Goal: Information Seeking & Learning: Check status

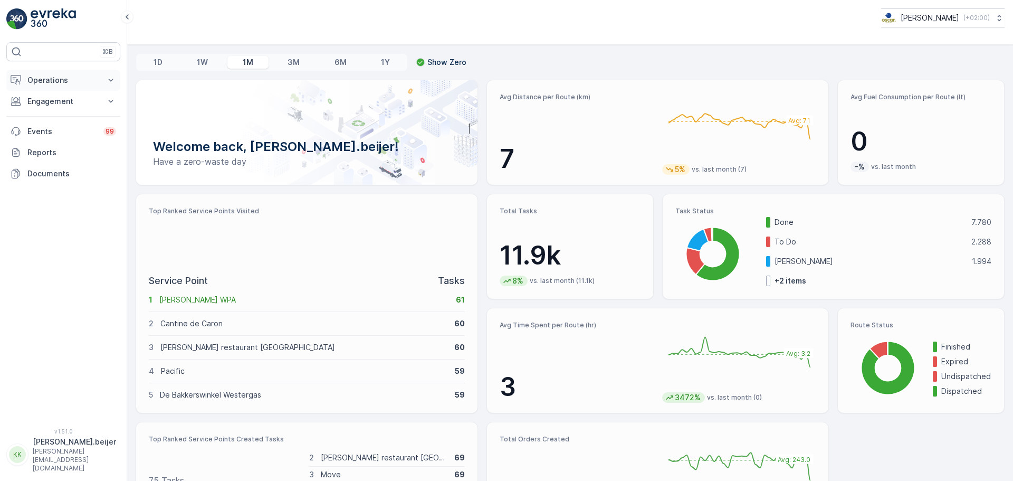
click at [109, 80] on icon at bounding box center [111, 80] width 5 height 3
click at [56, 131] on p "Routes & Tasks" at bounding box center [54, 127] width 54 height 11
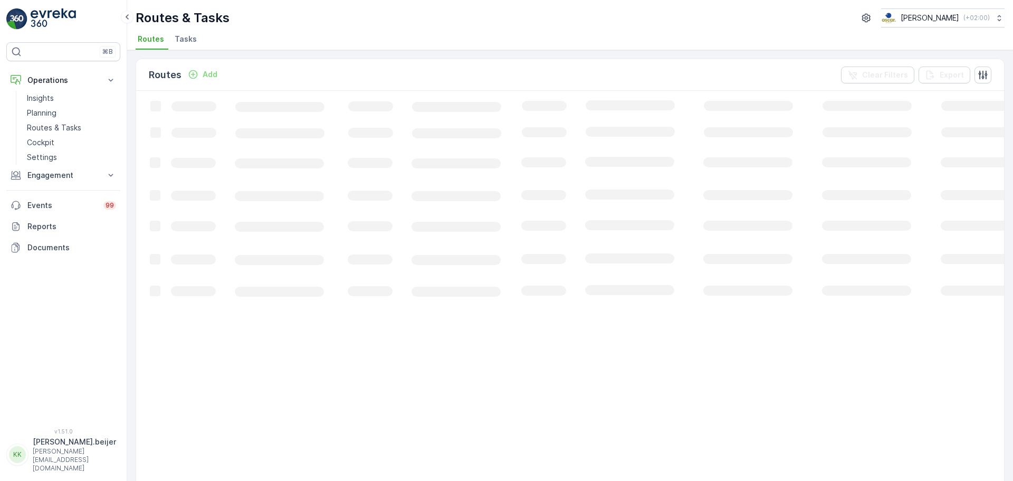
click at [184, 42] on span "Tasks" at bounding box center [186, 39] width 22 height 11
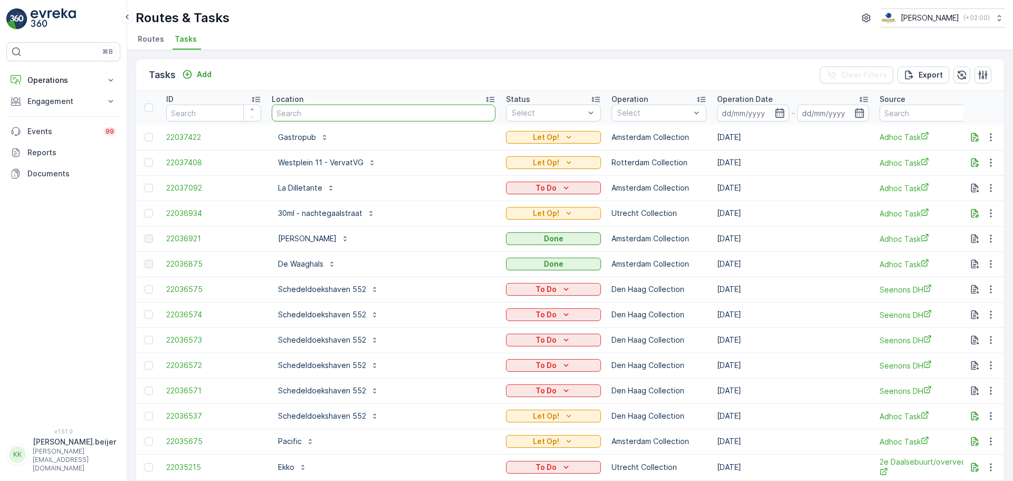
click at [295, 112] on input "text" at bounding box center [384, 112] width 224 height 17
type input "academie"
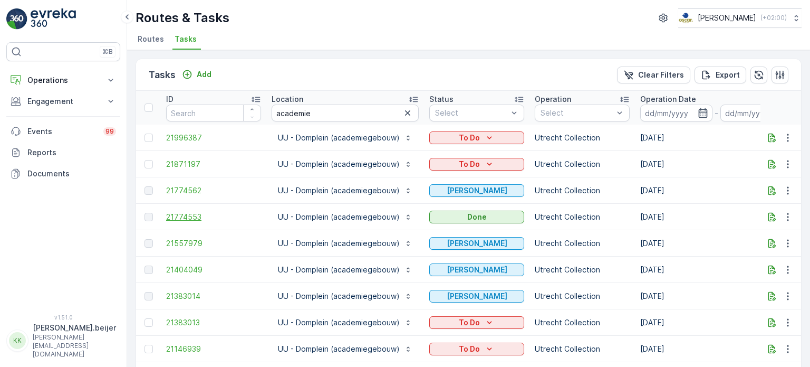
click at [183, 213] on span "21774553" at bounding box center [213, 217] width 95 height 11
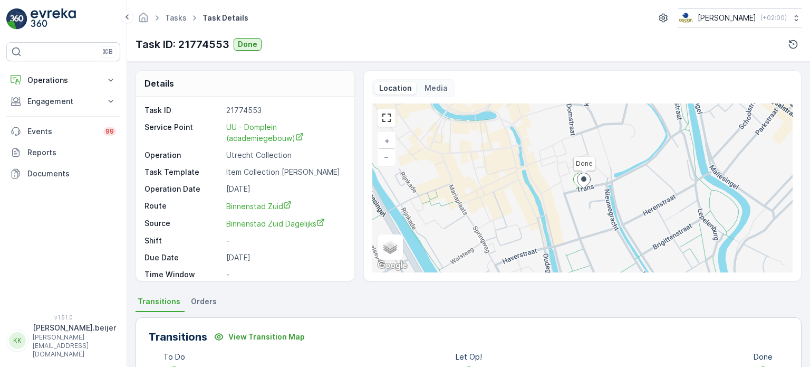
scroll to position [34, 0]
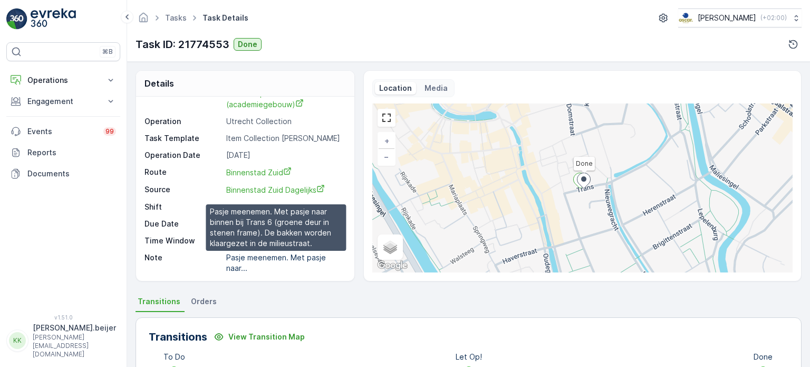
click at [259, 254] on p "Pasje meenemen. Met pasje naar..." at bounding box center [277, 263] width 102 height 20
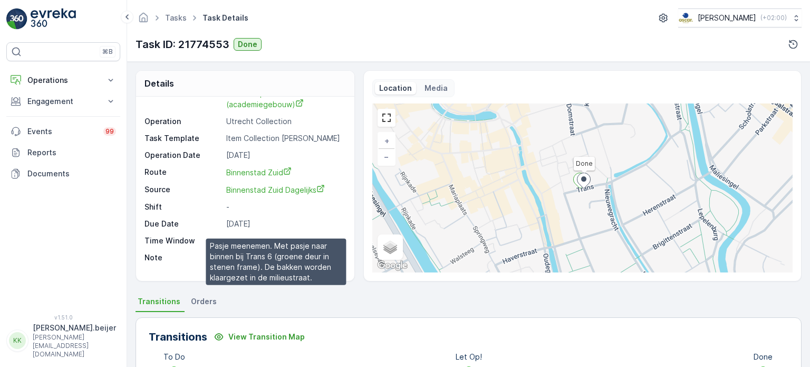
scroll to position [0, 0]
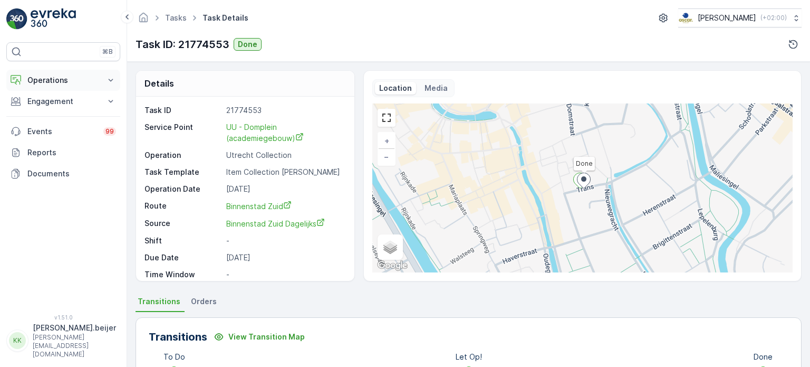
click at [59, 82] on p "Operations" at bounding box center [63, 80] width 72 height 11
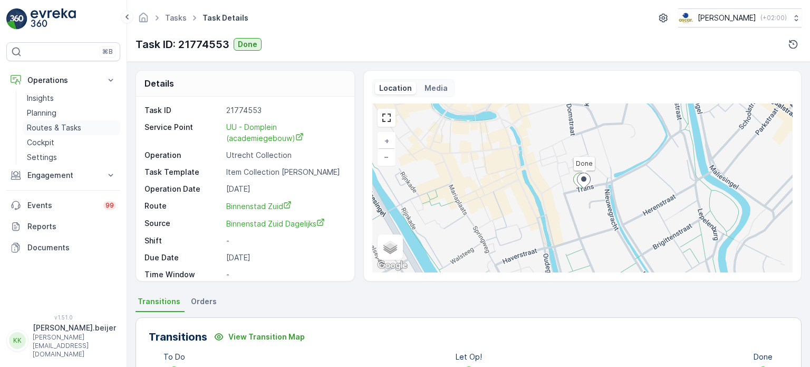
click at [71, 126] on p "Routes & Tasks" at bounding box center [54, 127] width 54 height 11
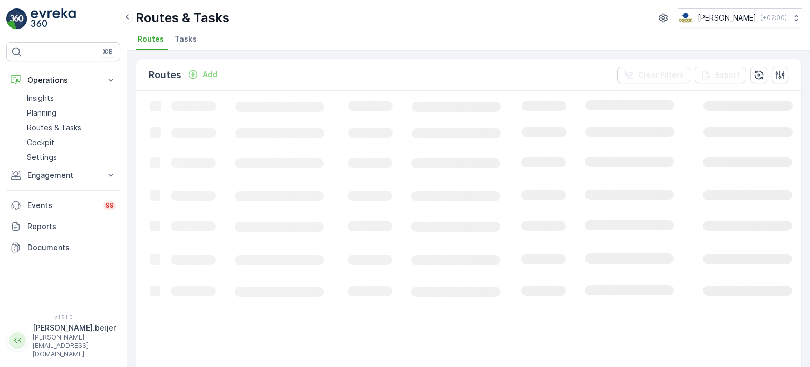
click at [182, 42] on span "Tasks" at bounding box center [186, 39] width 22 height 11
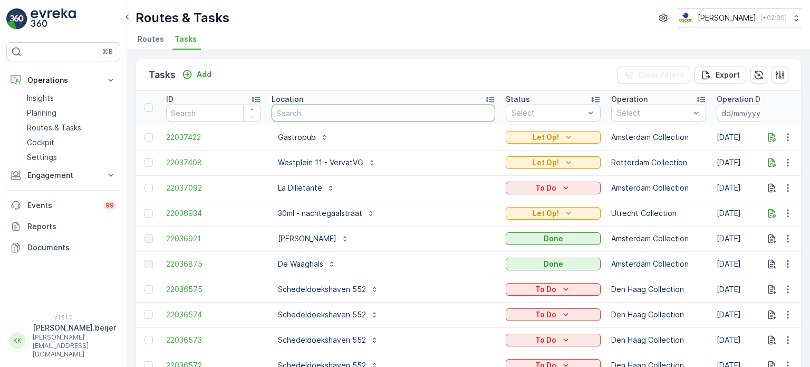
click at [291, 108] on input "text" at bounding box center [384, 112] width 224 height 17
type input "academie"
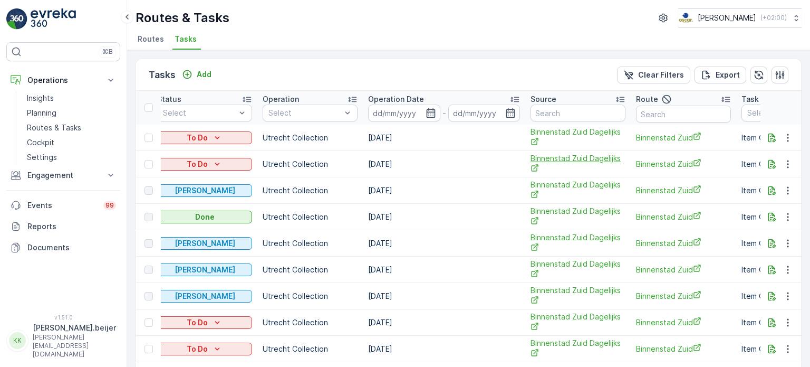
scroll to position [0, 273]
click at [669, 162] on span "Binnenstad Zuid" at bounding box center [683, 163] width 95 height 11
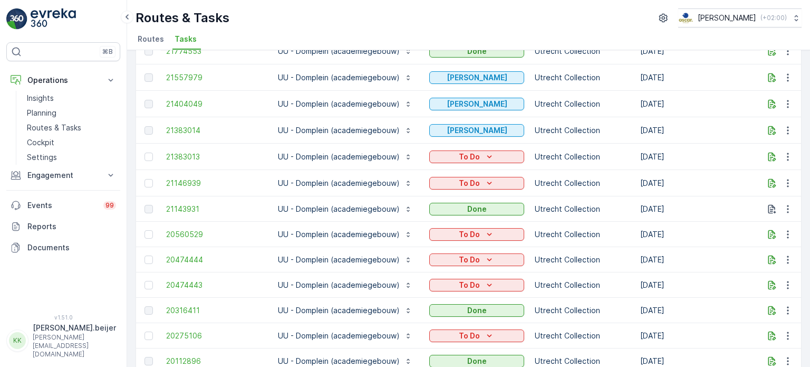
scroll to position [0, 0]
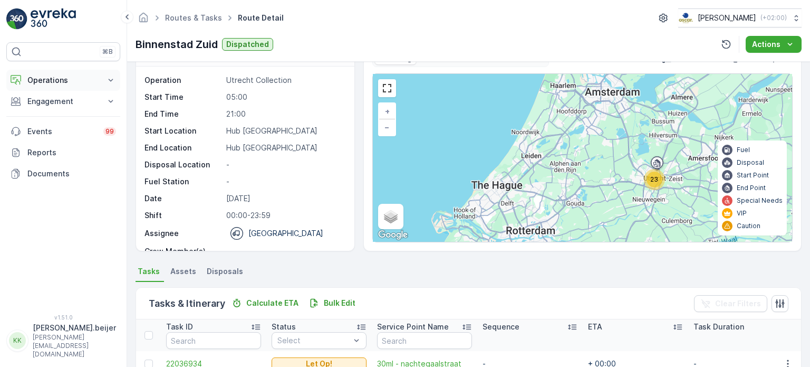
click at [84, 82] on p "Operations" at bounding box center [63, 80] width 72 height 11
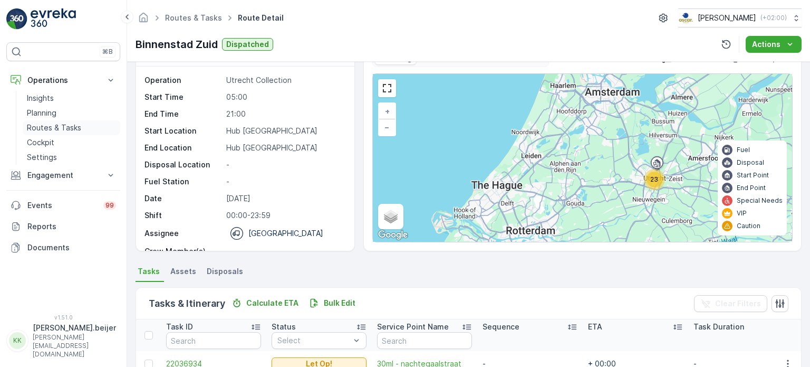
click at [49, 124] on p "Routes & Tasks" at bounding box center [54, 127] width 54 height 11
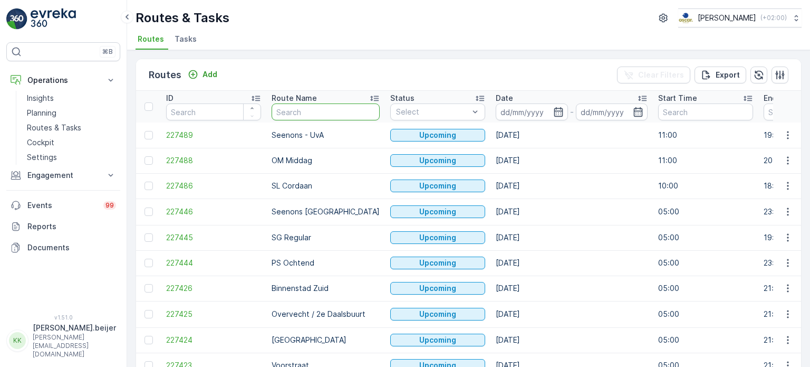
click at [296, 111] on input "text" at bounding box center [326, 111] width 108 height 17
type input "binnenstad"
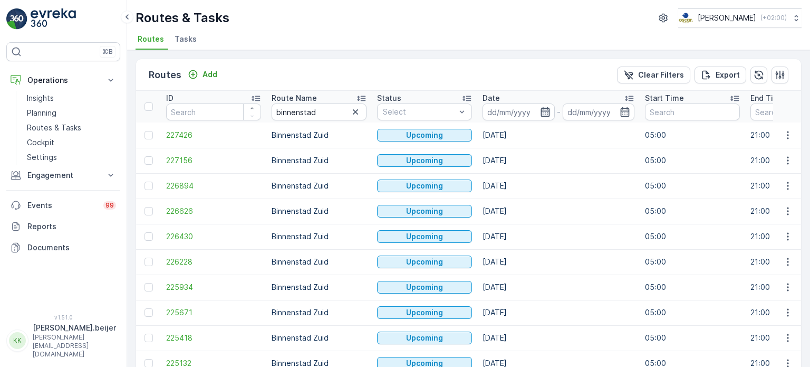
click at [549, 114] on icon "button" at bounding box center [545, 111] width 9 height 9
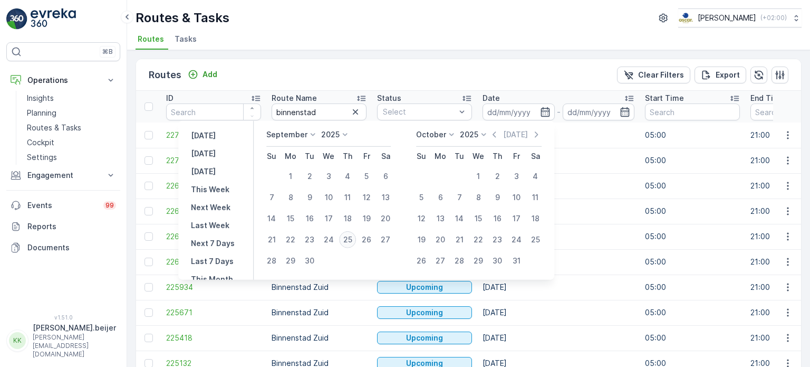
click at [348, 237] on div "25" at bounding box center [347, 239] width 17 height 17
type input "[DATE]"
click at [348, 241] on div "25" at bounding box center [347, 239] width 17 height 17
type input "[DATE]"
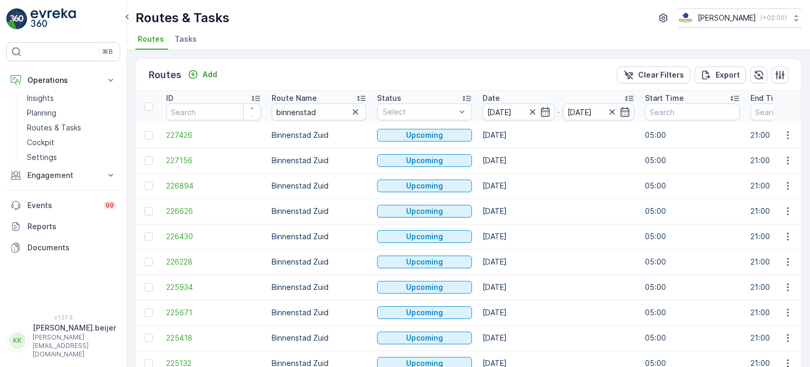
click at [575, 258] on td "19.11.2025" at bounding box center [559, 261] width 163 height 25
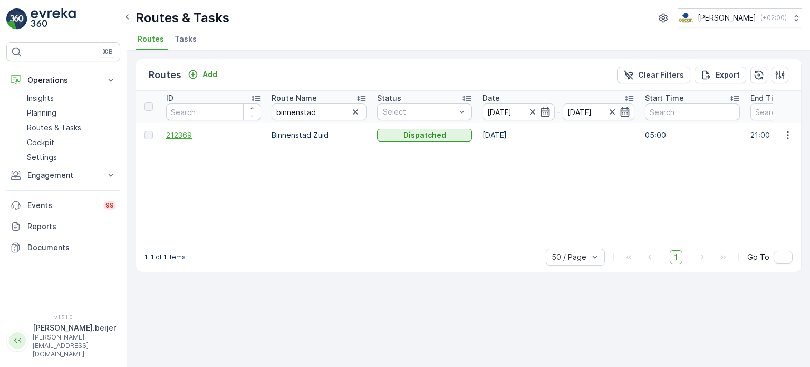
click at [175, 133] on span "212369" at bounding box center [213, 135] width 95 height 11
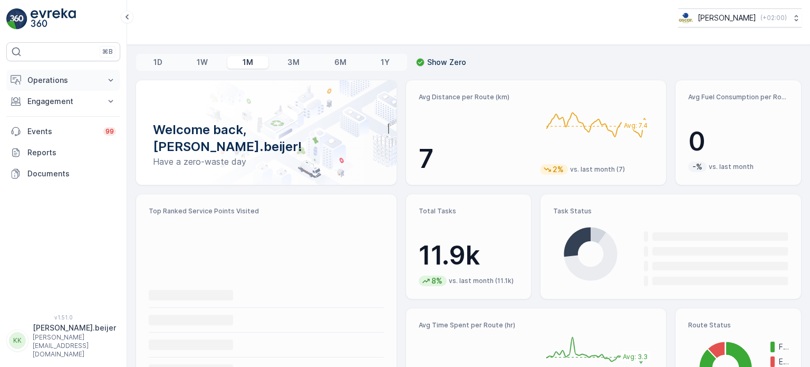
click at [112, 81] on icon at bounding box center [111, 80] width 11 height 11
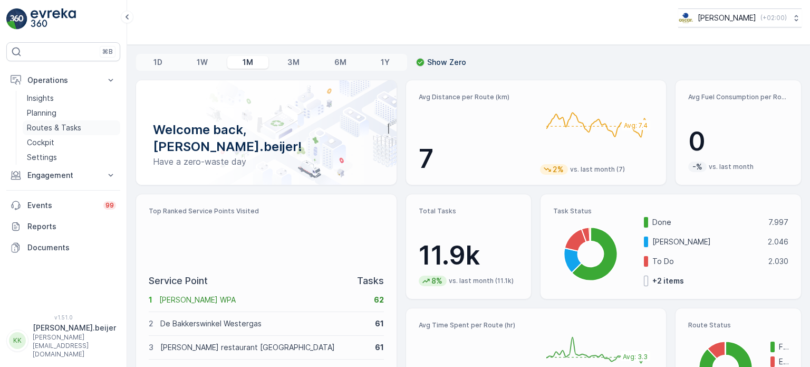
click at [68, 128] on p "Routes & Tasks" at bounding box center [54, 127] width 54 height 11
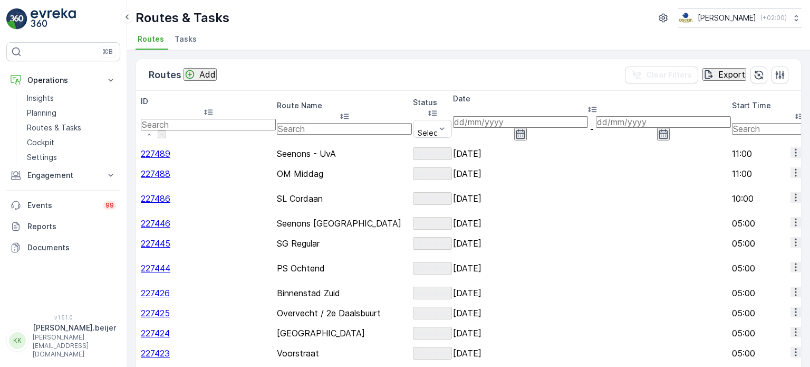
click at [183, 37] on span "Tasks" at bounding box center [186, 39] width 22 height 11
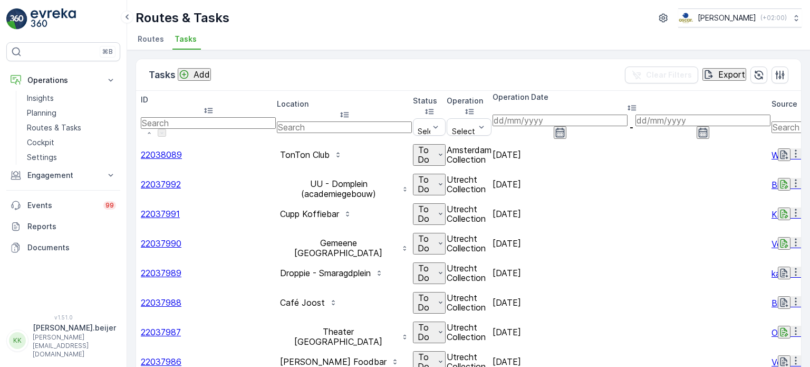
click at [294, 121] on input "text" at bounding box center [344, 127] width 135 height 12
type input "vervat"
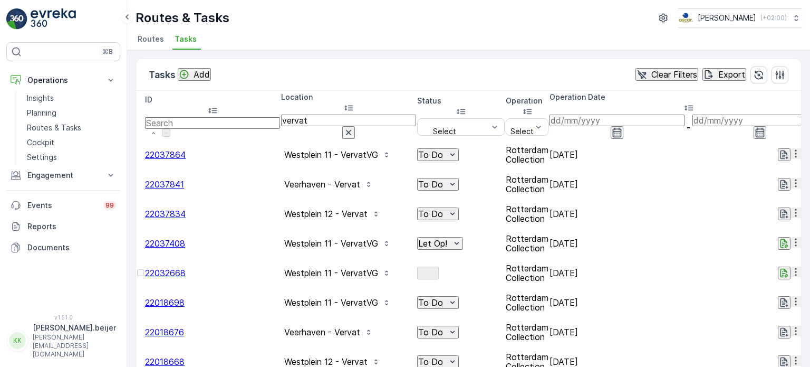
click at [623, 127] on icon "button" at bounding box center [617, 132] width 11 height 11
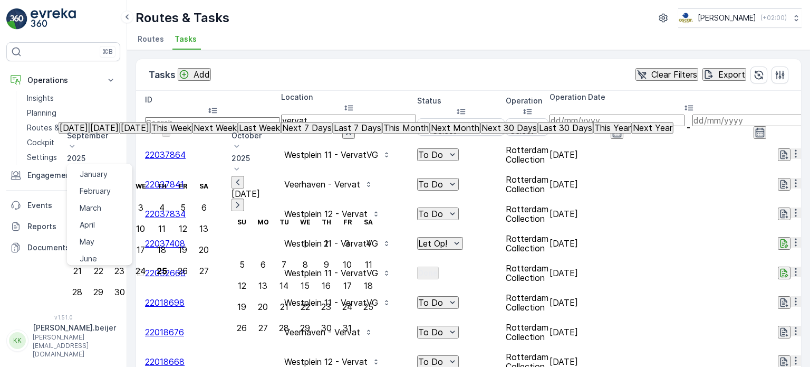
click at [215, 139] on div "September January February March April May June July August September October N…" at bounding box center [141, 141] width 148 height 23
click at [104, 207] on span "August" at bounding box center [92, 212] width 25 height 11
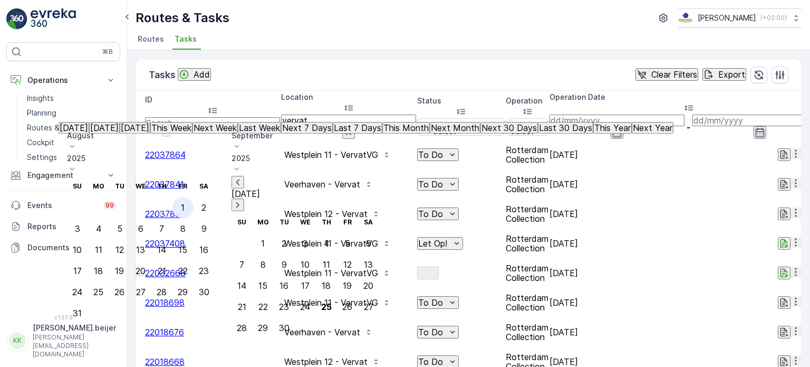
click at [185, 203] on div "1" at bounding box center [183, 207] width 4 height 9
type input "[DATE]"
click at [332, 302] on div "25" at bounding box center [326, 306] width 11 height 9
type input "[DATE]"
click at [185, 203] on div "1" at bounding box center [183, 207] width 4 height 9
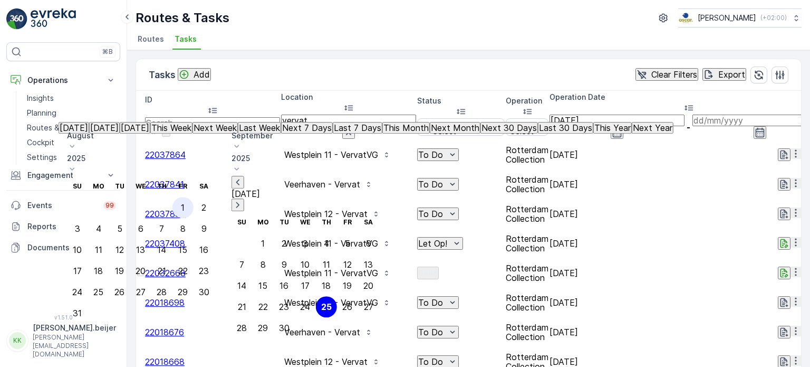
type input "[DATE]"
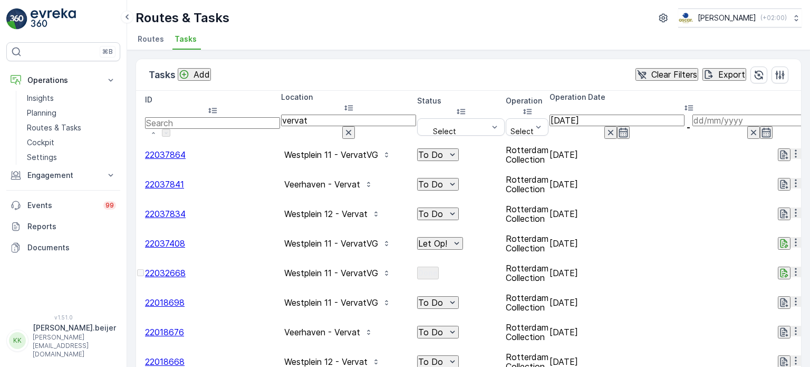
type input "[DATE]"
click at [697, 118] on input "[DATE]" at bounding box center [760, 121] width 135 height 12
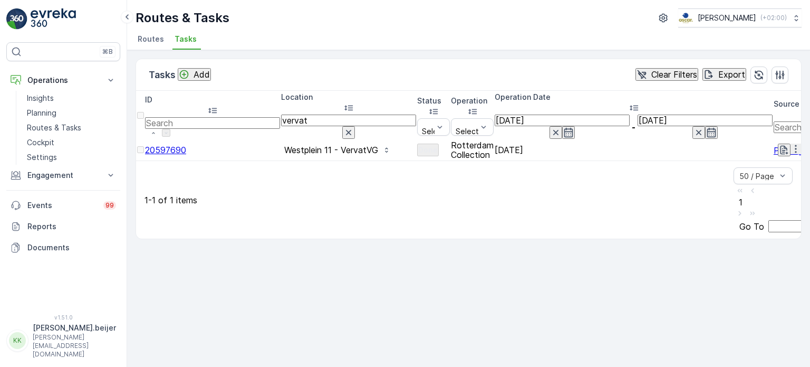
click at [712, 115] on input "[DATE]" at bounding box center [705, 121] width 135 height 12
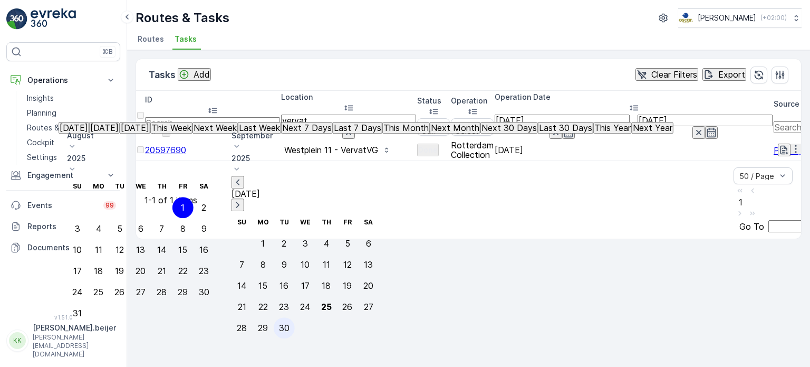
click at [290, 323] on div "30" at bounding box center [284, 327] width 11 height 9
type input "[DATE]"
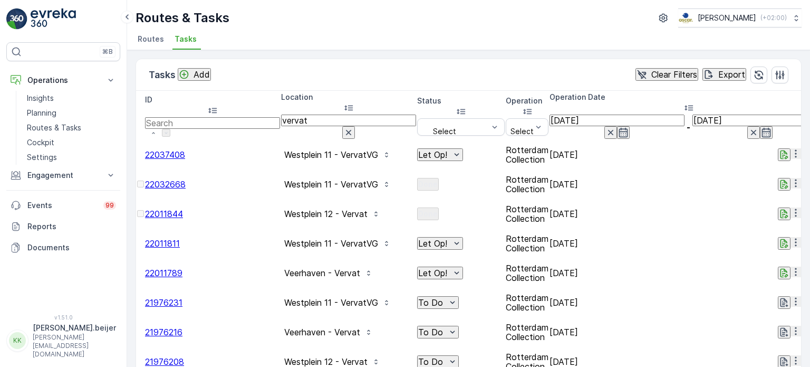
click at [694, 102] on icon at bounding box center [689, 107] width 11 height 11
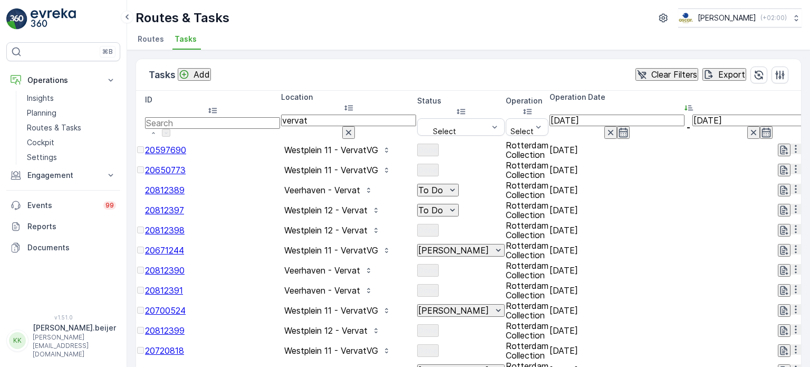
click at [694, 102] on icon at bounding box center [689, 107] width 11 height 11
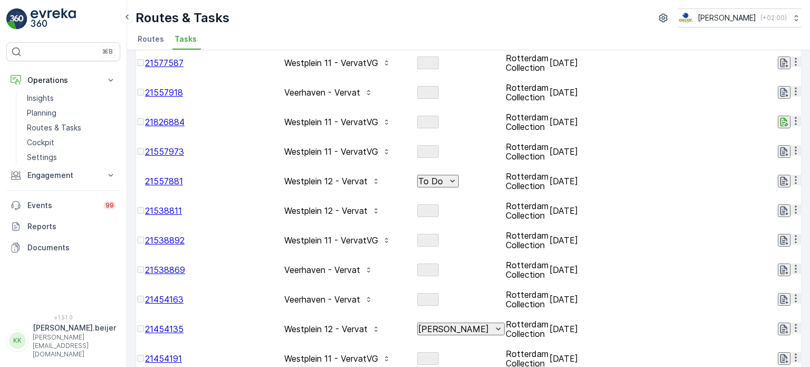
scroll to position [1067, 0]
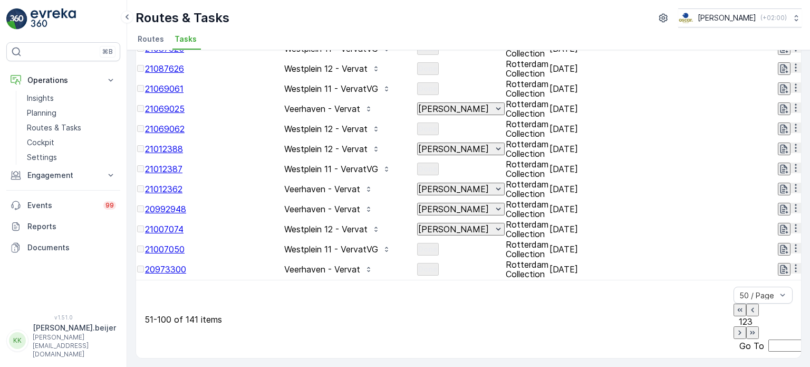
scroll to position [1067, 0]
click at [748, 327] on span "3" at bounding box center [750, 321] width 5 height 11
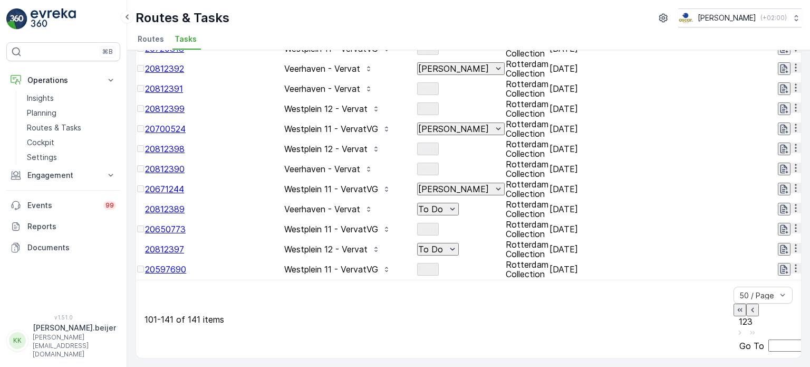
scroll to position [840, 0]
click at [739, 327] on span "1" at bounding box center [741, 321] width 4 height 11
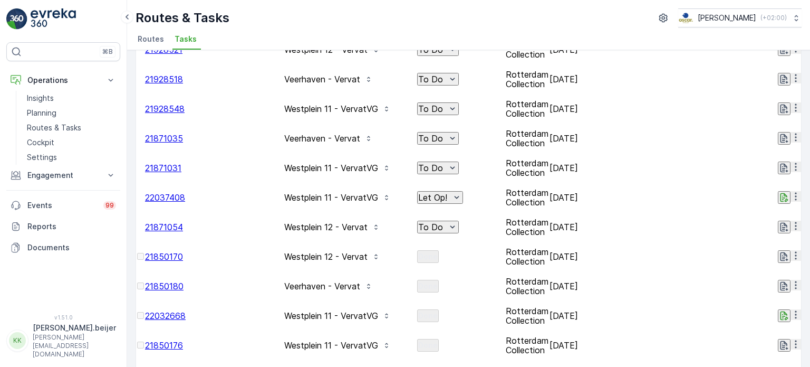
scroll to position [194, 0]
click at [506, 246] on p "Rotterdam Collection" at bounding box center [527, 255] width 43 height 19
click at [507, 246] on p "Rotterdam Collection" at bounding box center [527, 255] width 43 height 19
